Goal: Communication & Community: Answer question/provide support

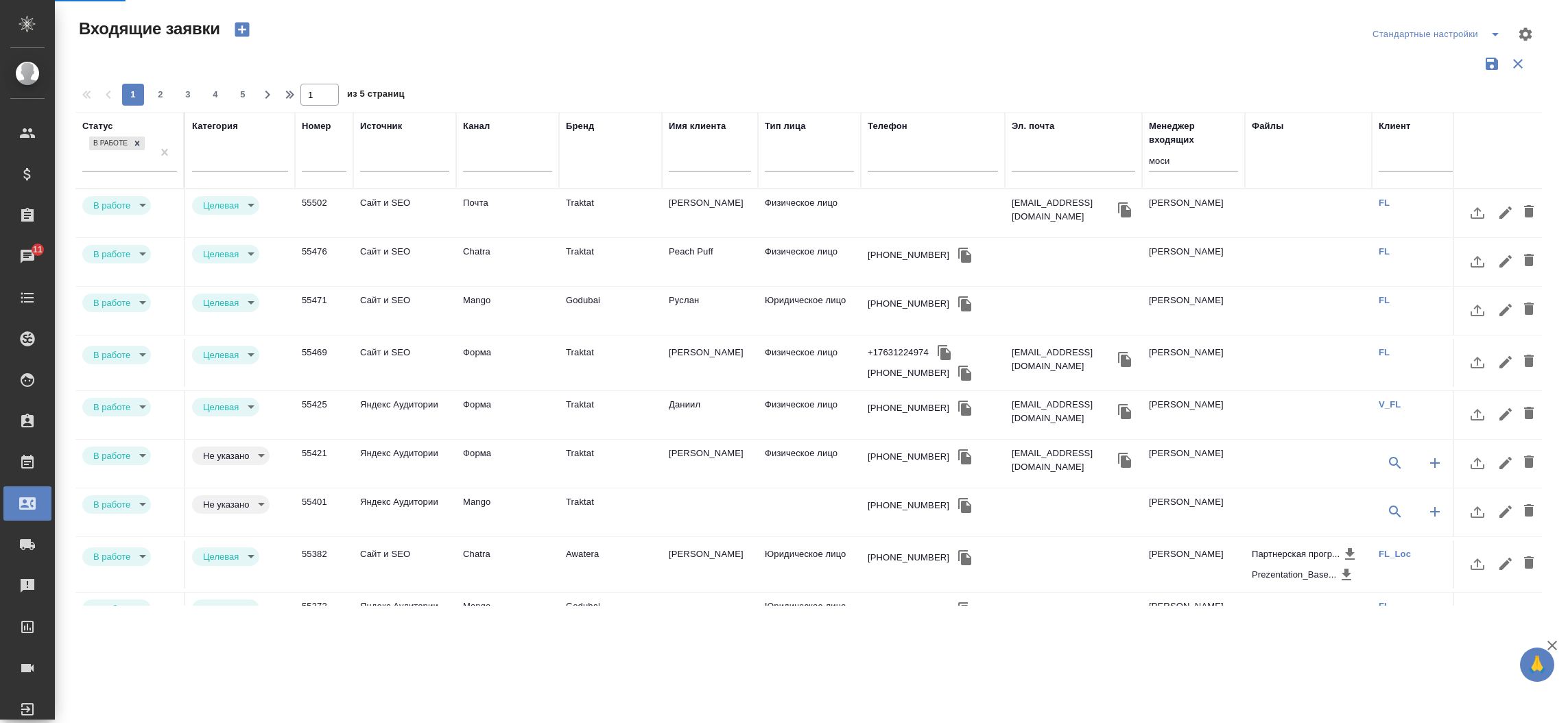
select select "RU"
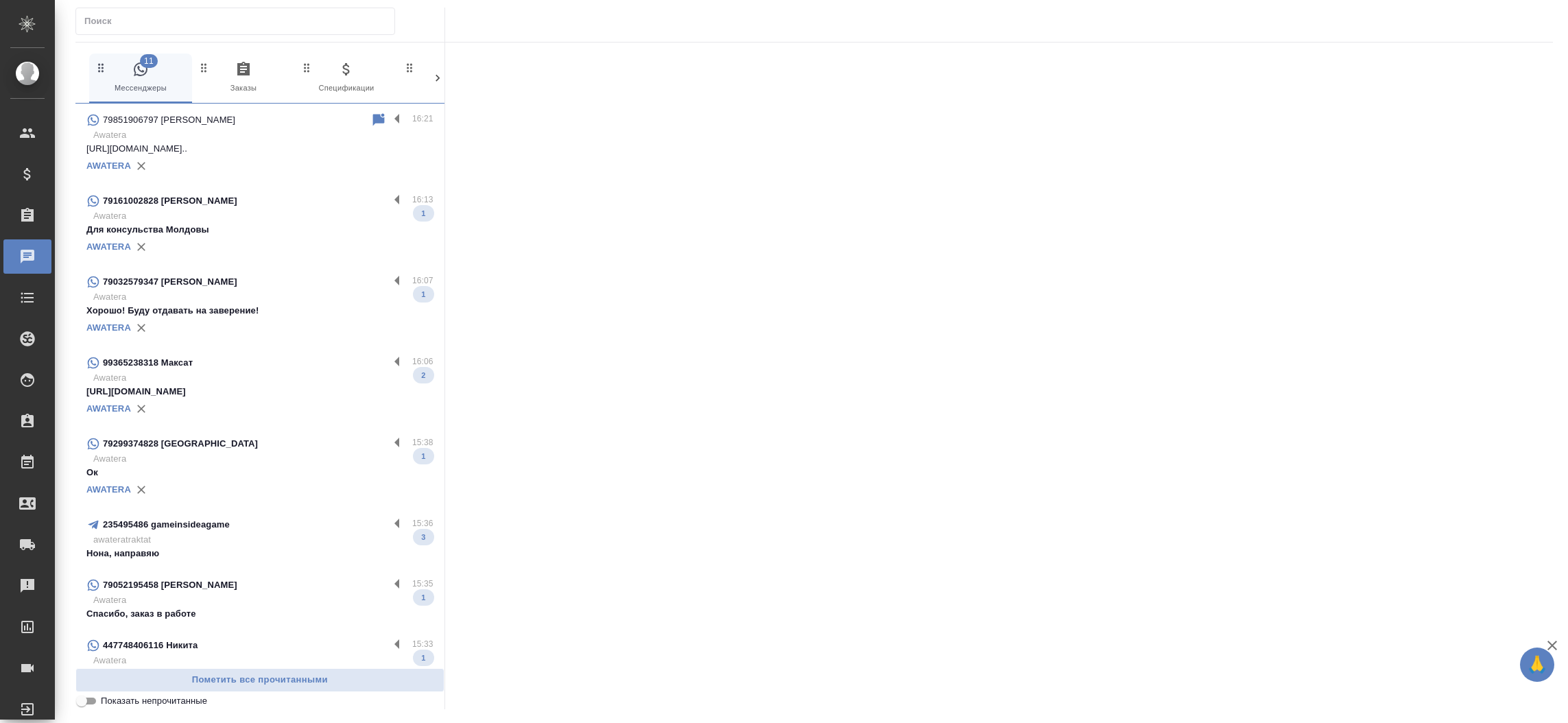
click at [19, 266] on div "Чаты" at bounding box center [10, 256] width 34 height 21
click at [223, 210] on p "Awatera" at bounding box center [263, 216] width 340 height 14
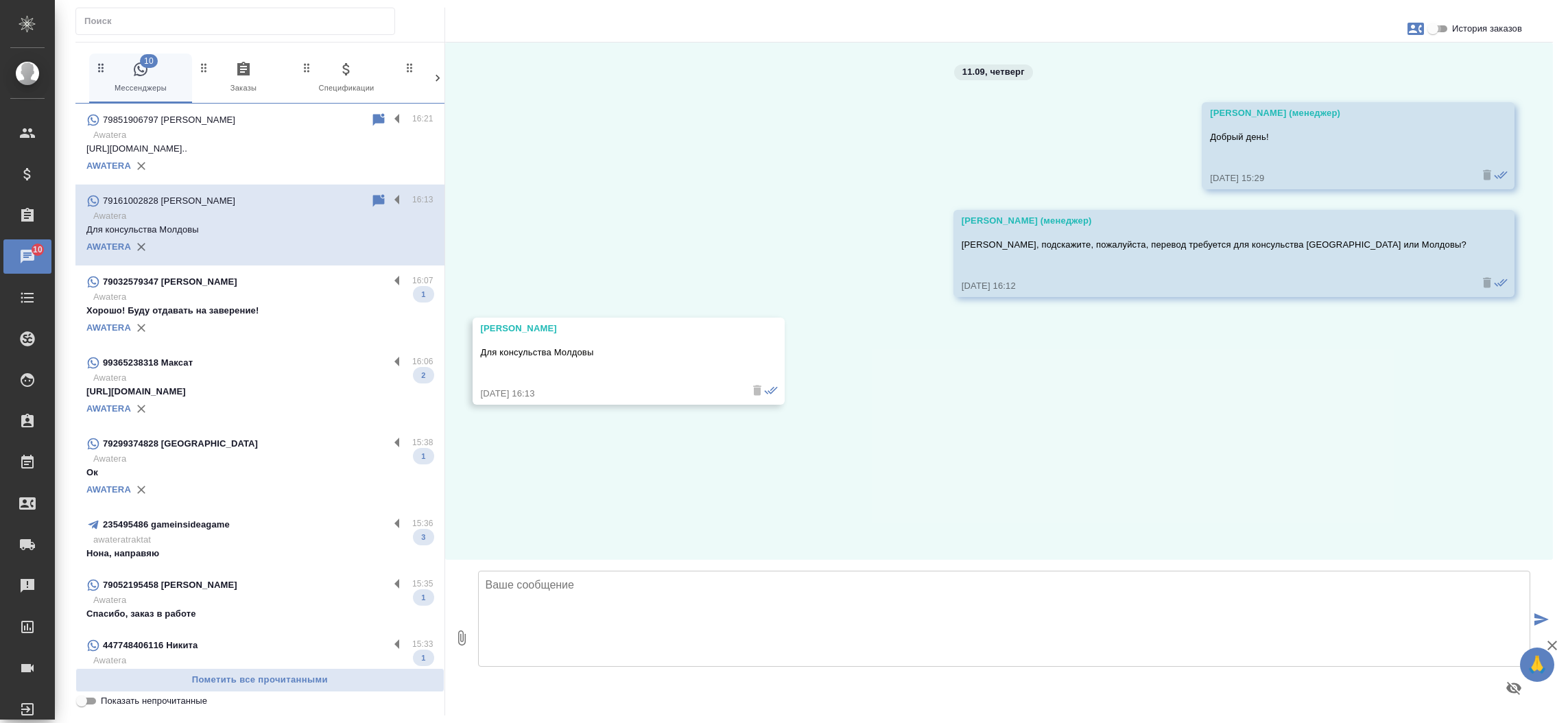
click at [1435, 23] on input "История заказов" at bounding box center [1433, 29] width 50 height 16
checkbox input "true"
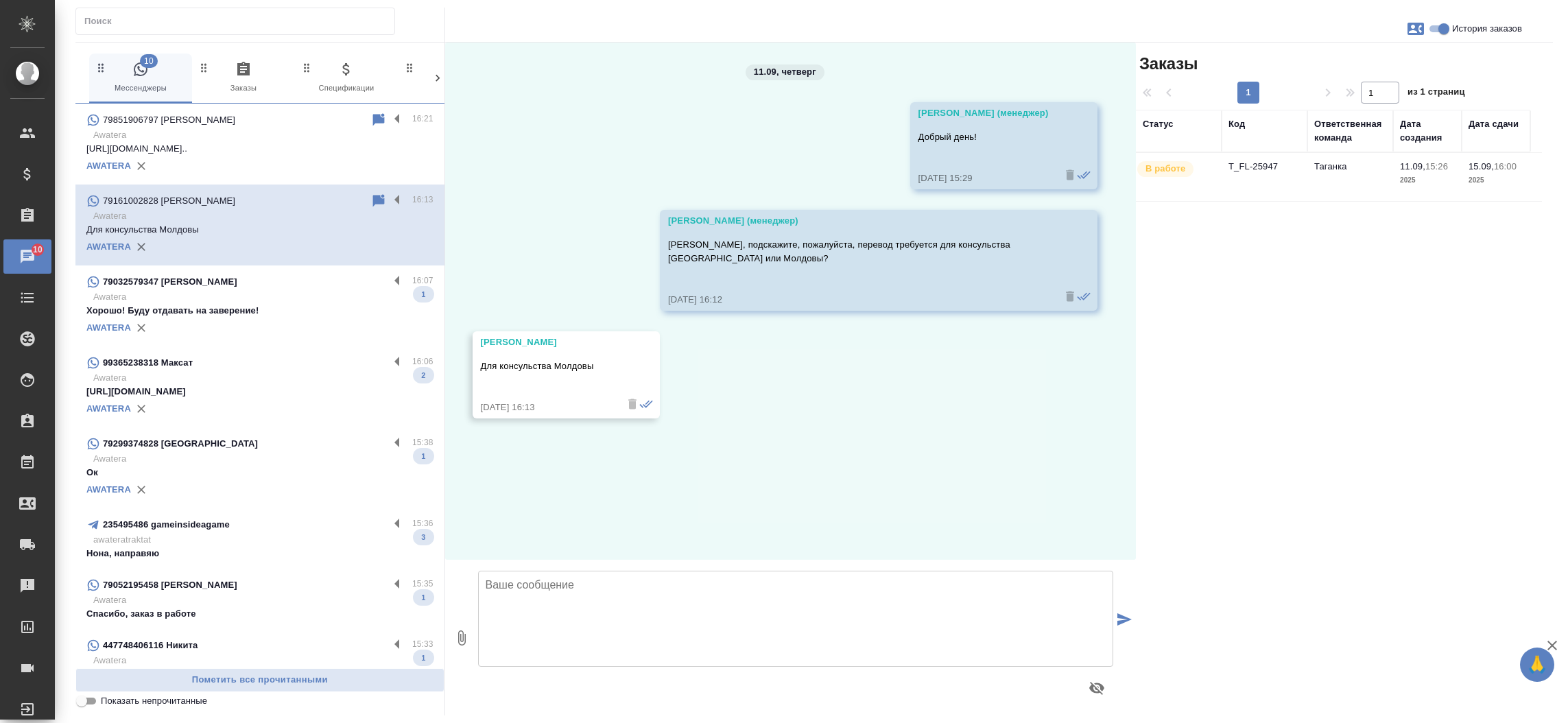
click at [1264, 161] on td "T_FL-25947" at bounding box center [1265, 176] width 86 height 48
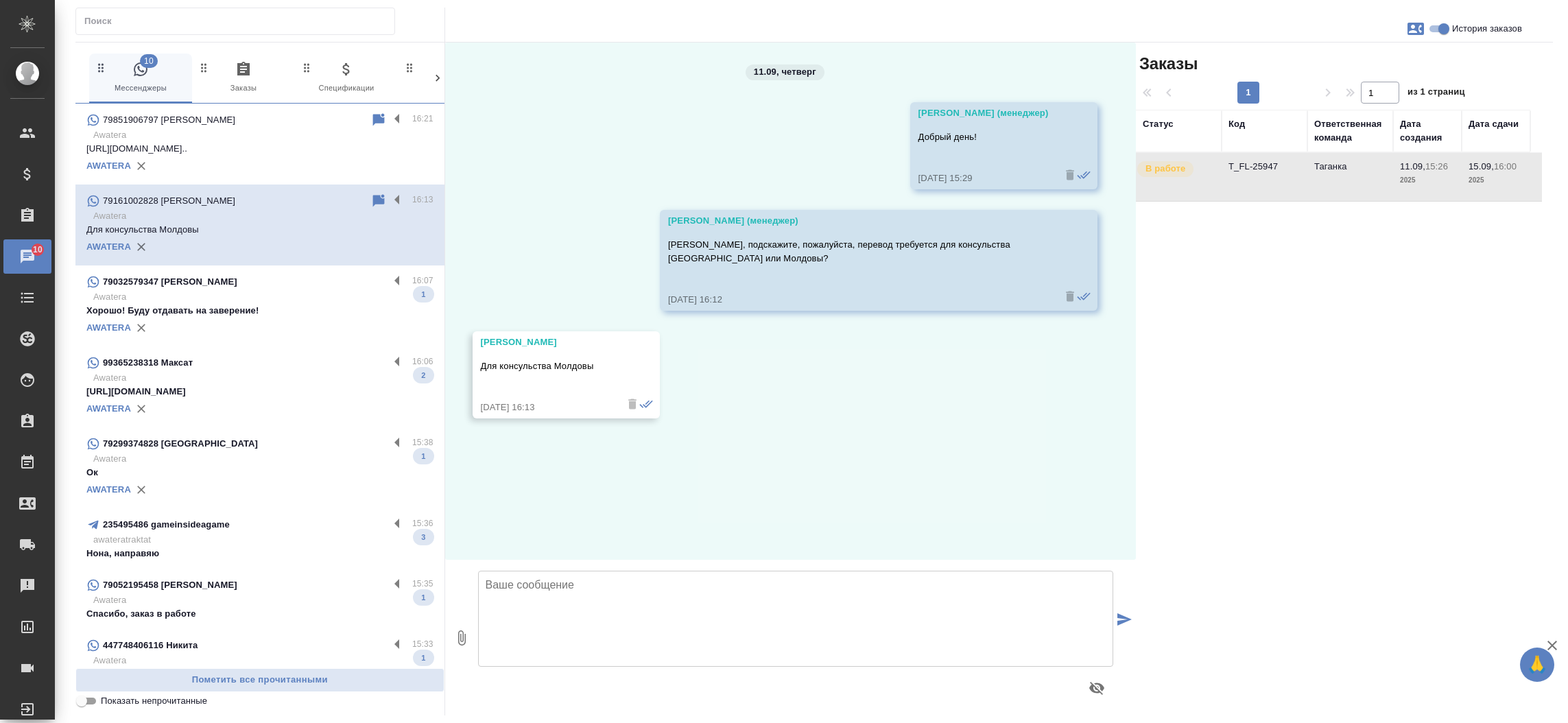
click at [1264, 161] on td "T_FL-25947" at bounding box center [1265, 176] width 86 height 48
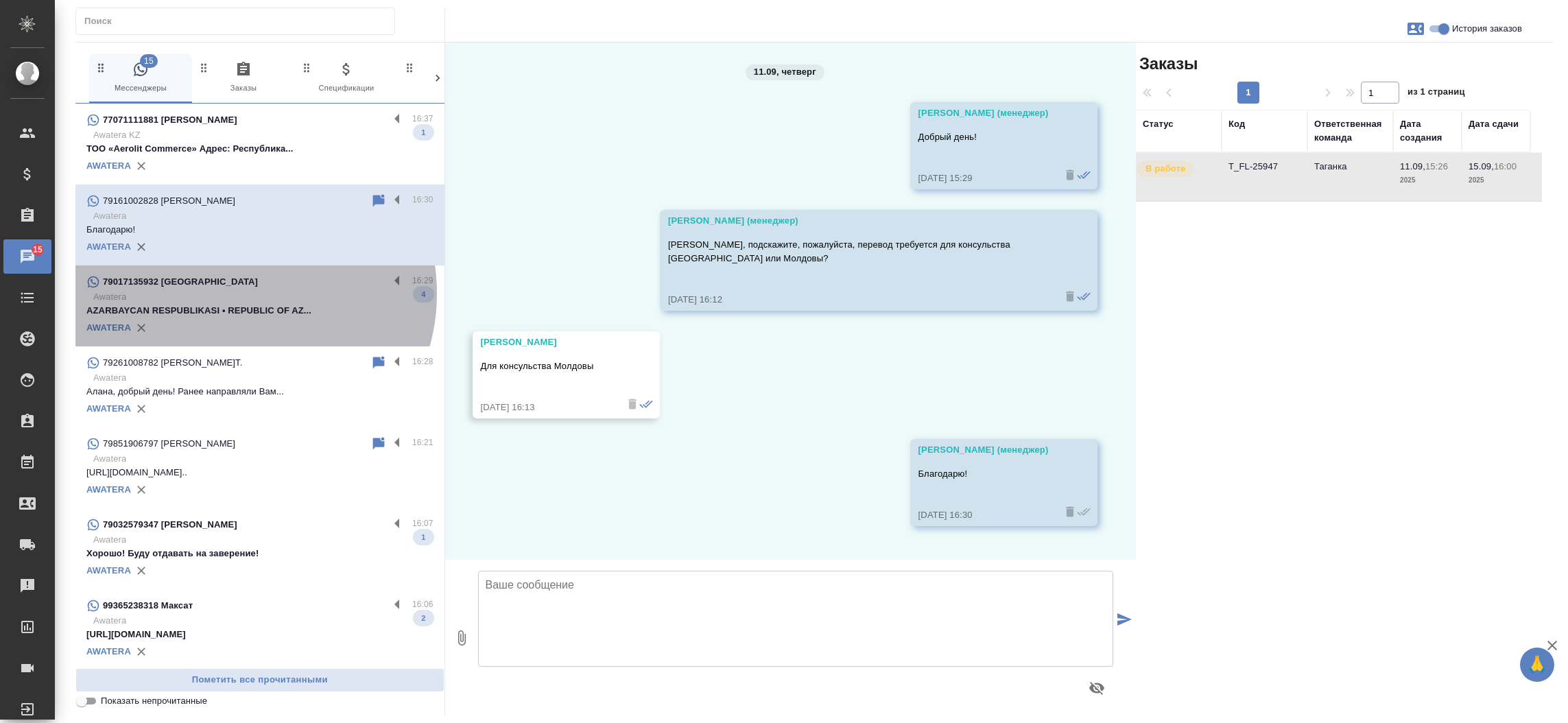
click at [241, 293] on p "Awatera" at bounding box center [263, 297] width 340 height 14
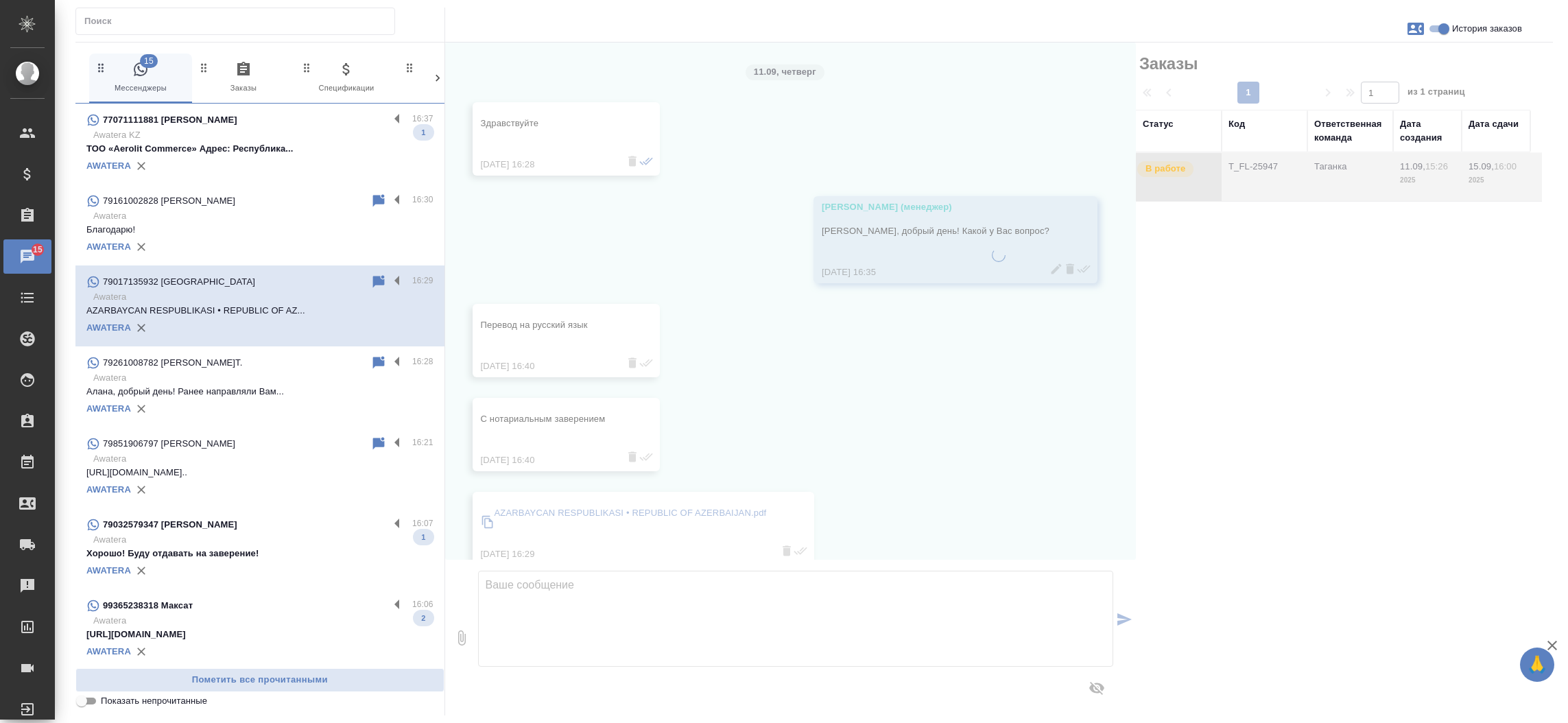
scroll to position [25, 0]
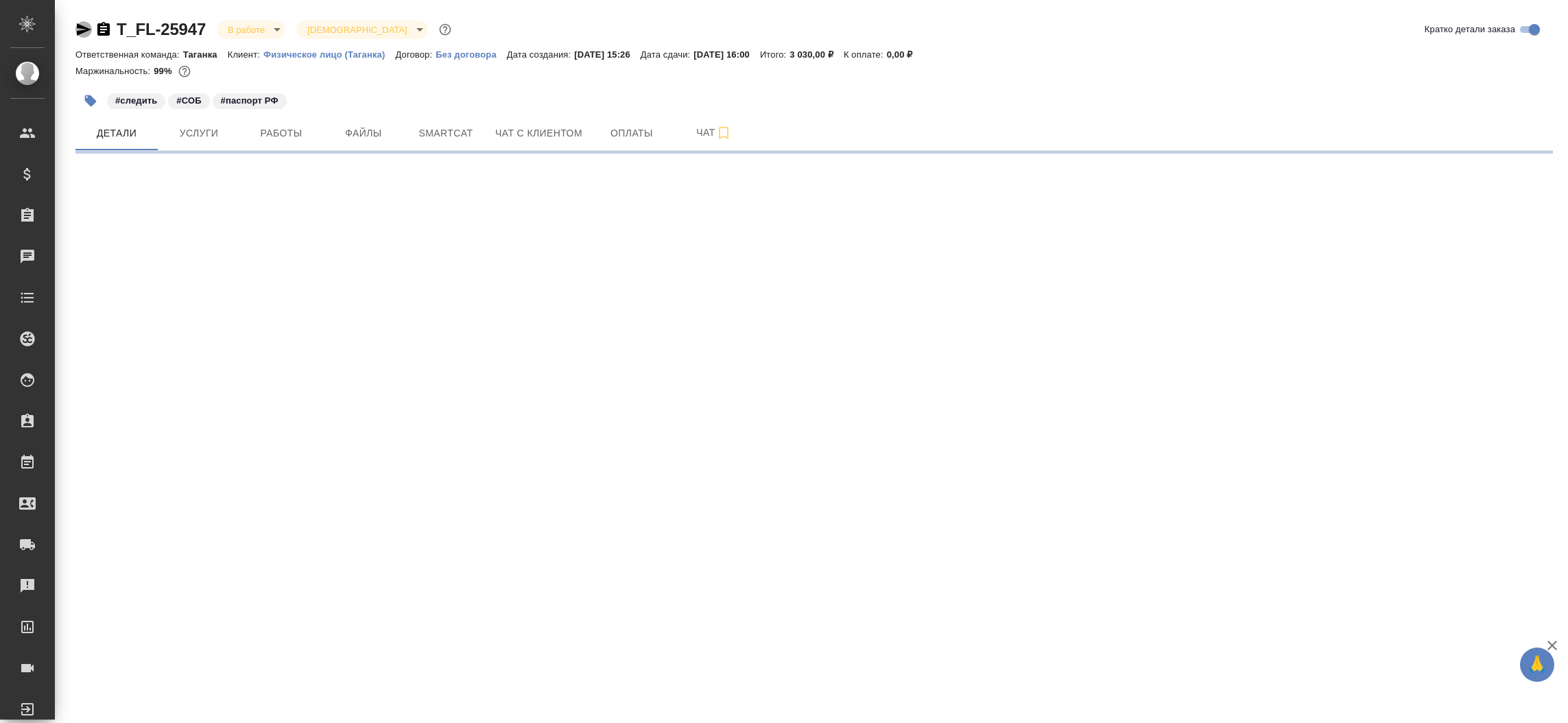
click at [76, 29] on icon "button" at bounding box center [84, 30] width 16 height 16
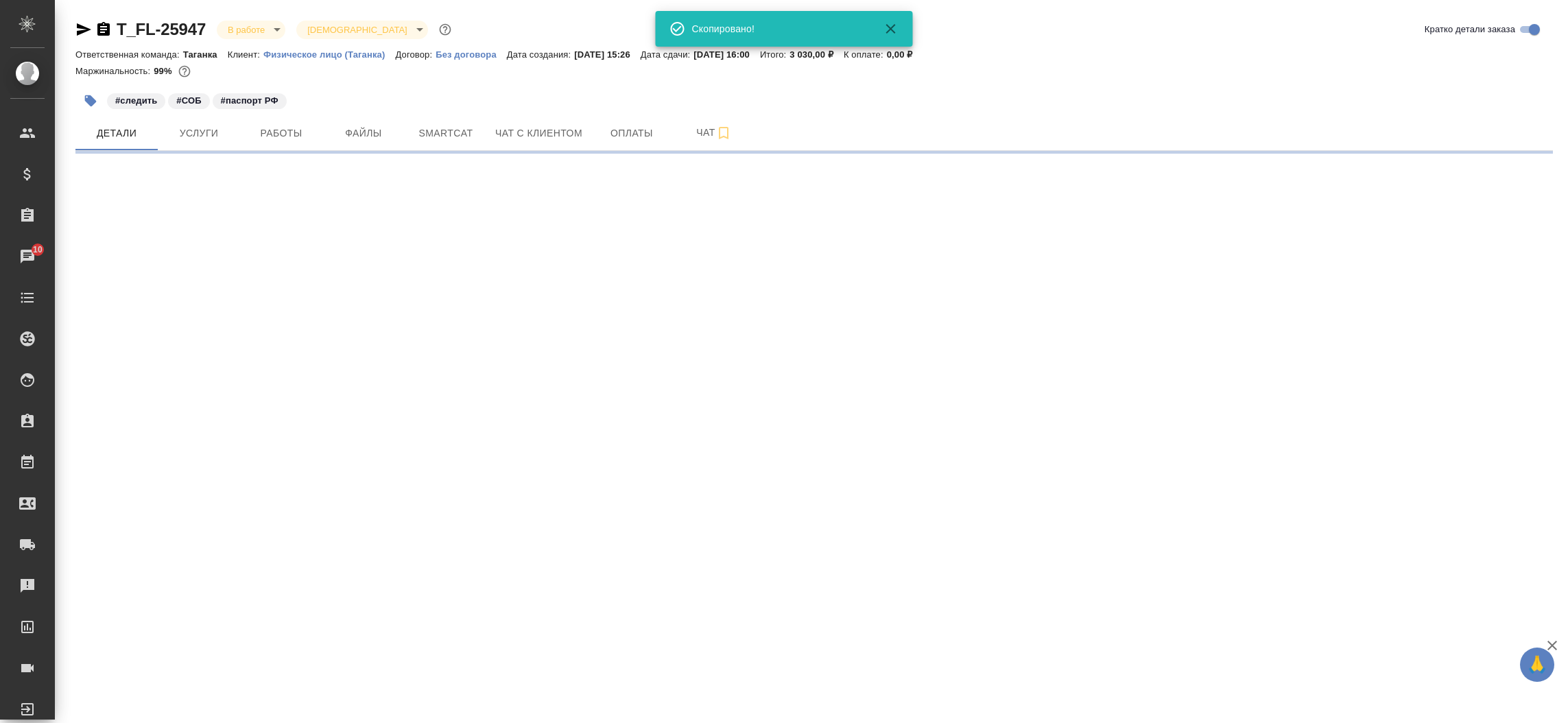
select select "RU"
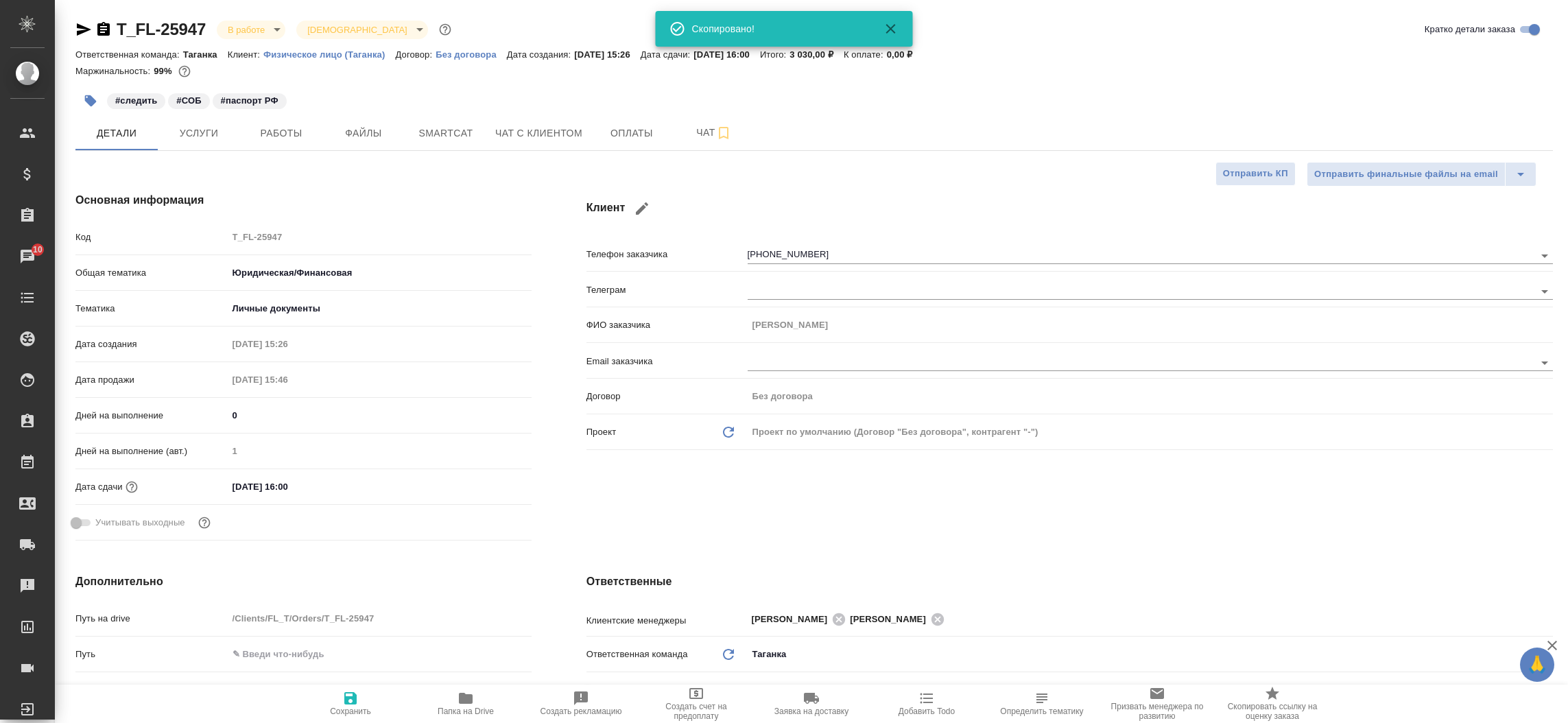
type textarea "x"
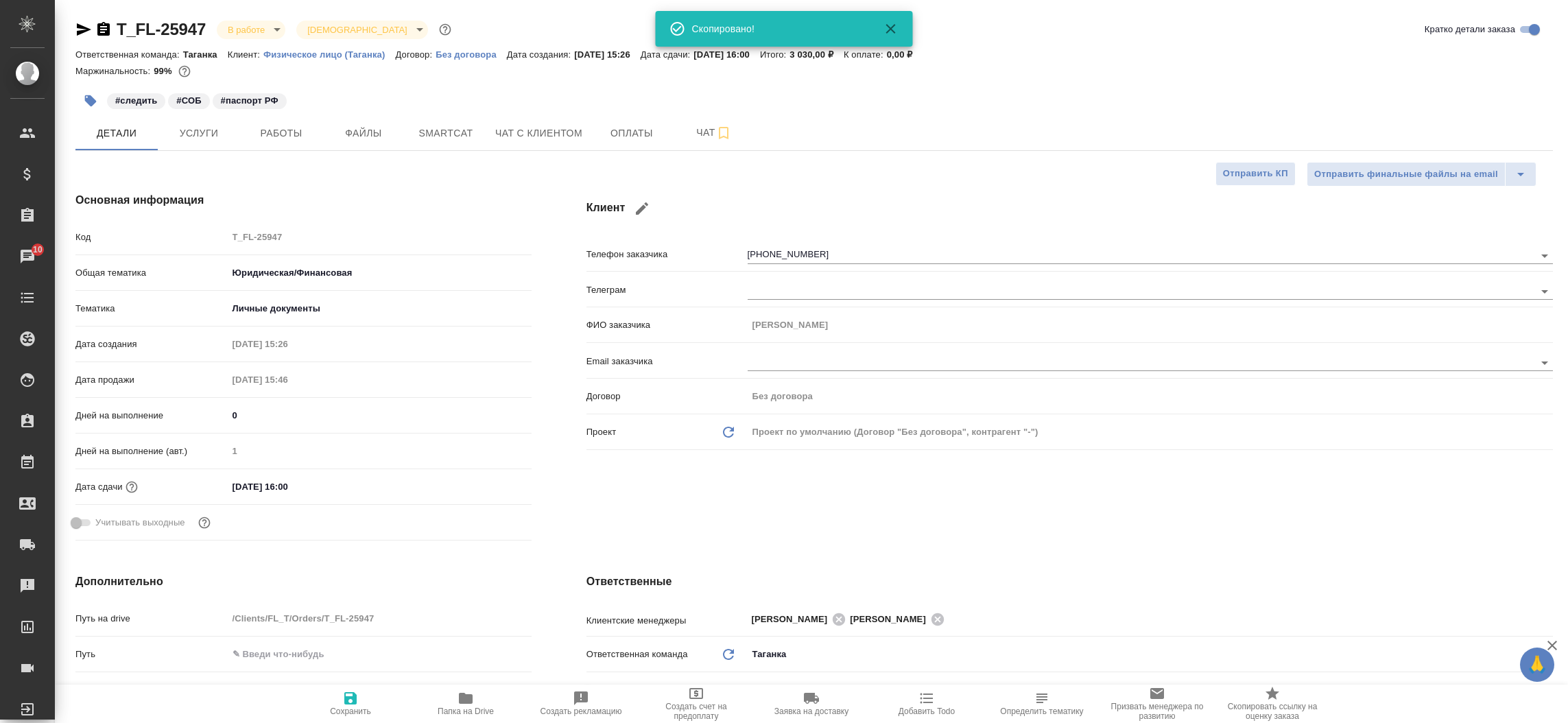
type textarea "x"
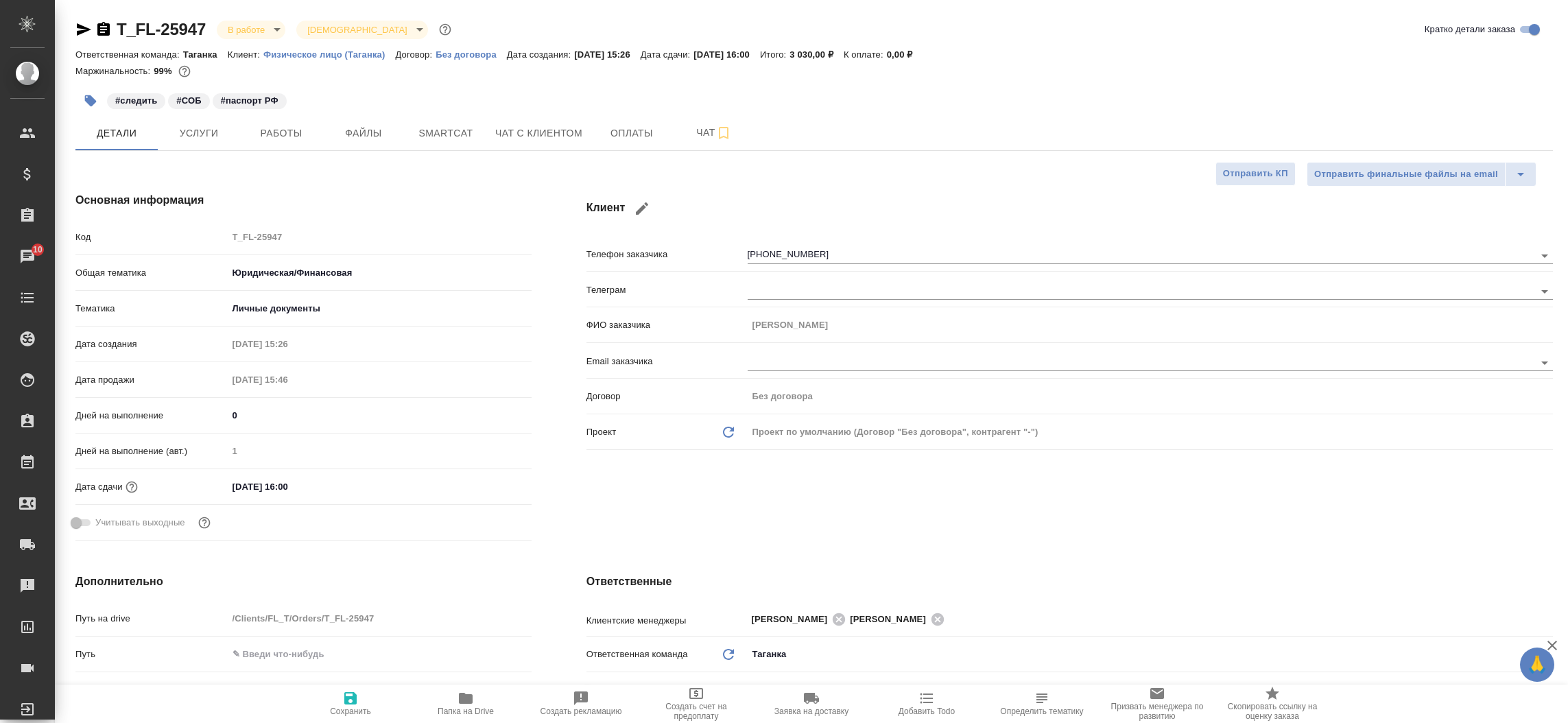
type textarea "x"
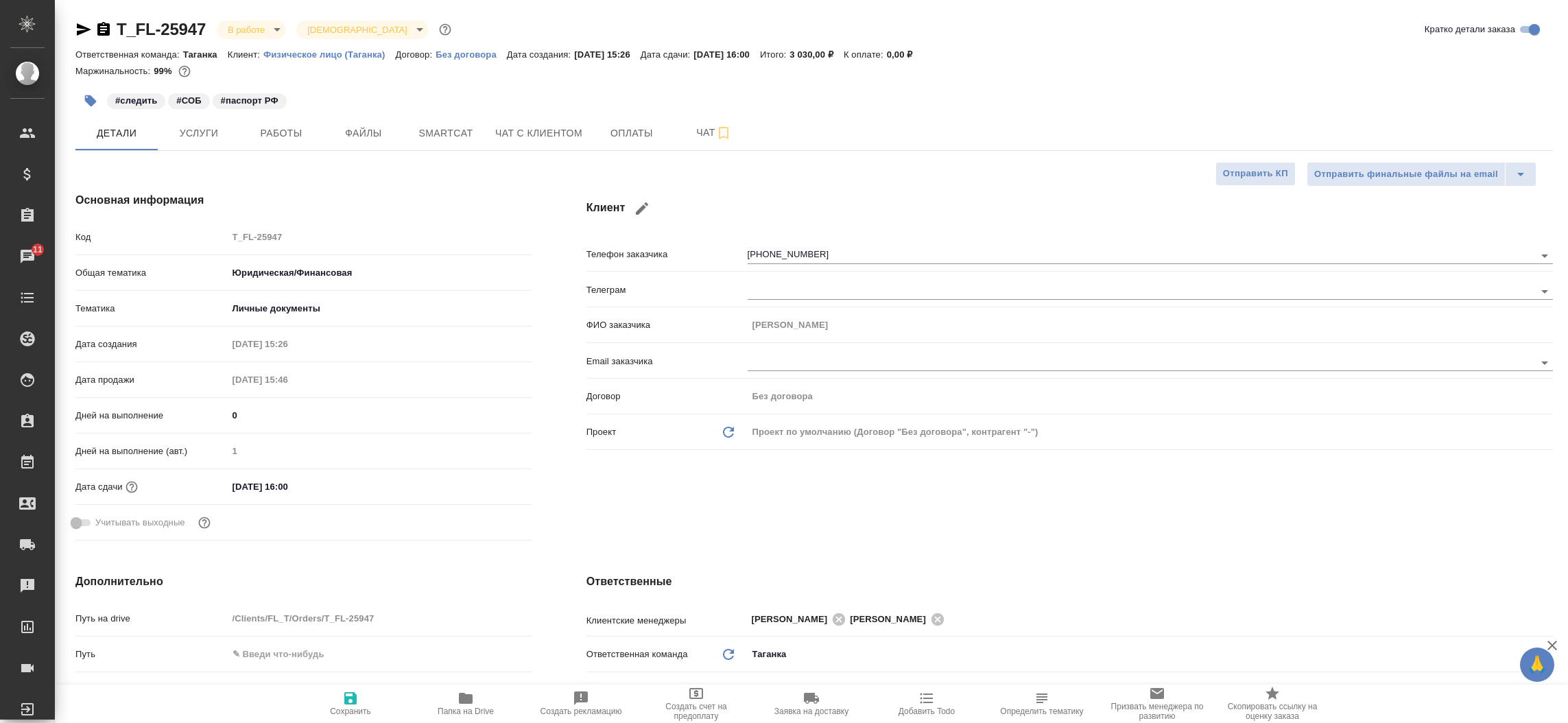
type textarea "x"
